Goal: Task Accomplishment & Management: Manage account settings

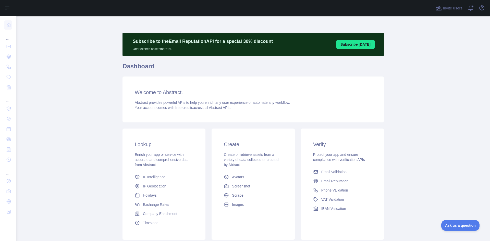
drag, startPoint x: 78, startPoint y: 66, endPoint x: 19, endPoint y: 112, distance: 74.9
click at [78, 66] on main "Subscribe to the Email Reputation API for a special 30 % discount Offer expires…" at bounding box center [253, 128] width 474 height 225
click at [482, 8] on icon "button" at bounding box center [482, 8] width 5 height 5
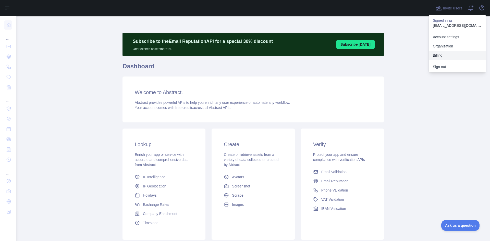
click at [443, 53] on button "Billing" at bounding box center [457, 55] width 57 height 9
